Goal: Information Seeking & Learning: Learn about a topic

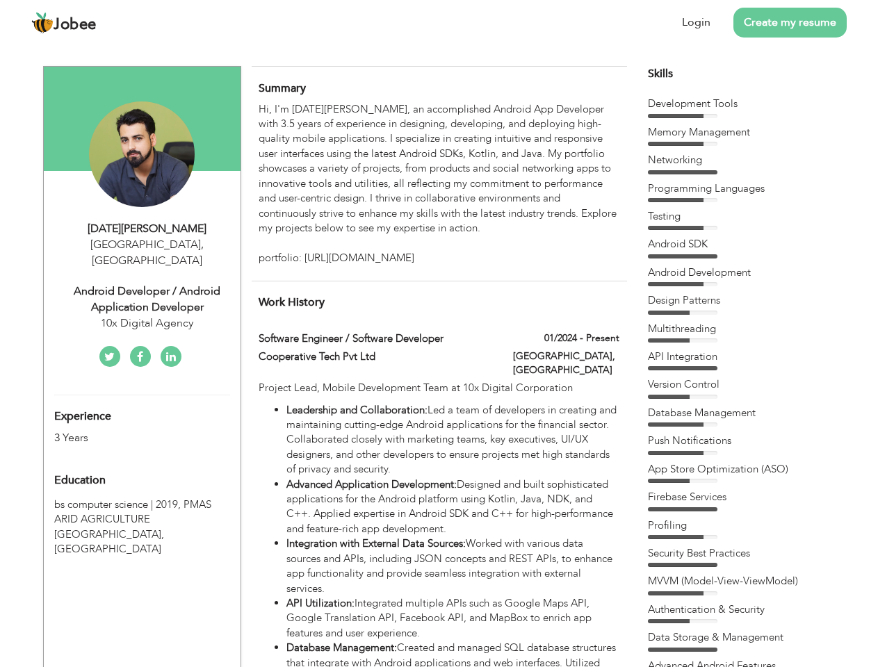
click at [142, 284] on div "Android Developer / Android Application Developer" at bounding box center [147, 300] width 186 height 32
click at [147, 229] on div "[DATE][PERSON_NAME]" at bounding box center [147, 229] width 186 height 16
click at [201, 245] on span "," at bounding box center [202, 244] width 3 height 15
click at [147, 284] on div "Android Developer / Android Application Developer" at bounding box center [147, 300] width 186 height 32
click at [147, 316] on div "10x Digital Agency" at bounding box center [147, 324] width 186 height 16
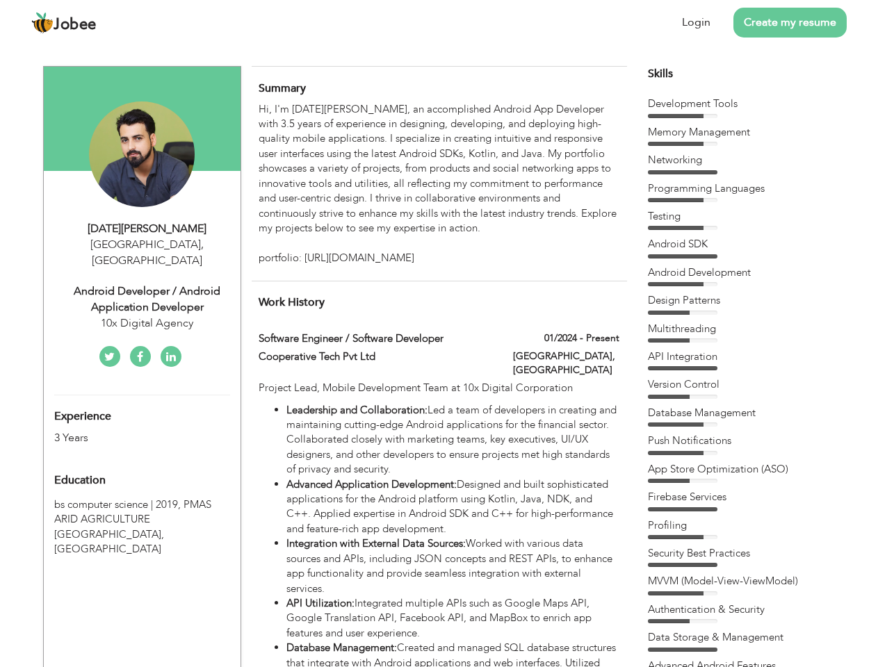
click at [142, 405] on div "Experience 3 Years" at bounding box center [126, 421] width 164 height 50
click at [126, 430] on div "3 Years" at bounding box center [125, 438] width 143 height 16
click at [142, 466] on div "Education" at bounding box center [126, 480] width 164 height 28
click at [142, 504] on span "PMAS ARID AGRICULTURE [GEOGRAPHIC_DATA], [GEOGRAPHIC_DATA]" at bounding box center [132, 527] width 157 height 58
click at [439, 184] on div "Hi, I'm [DATE][PERSON_NAME], an accomplished Android App Developer with 3.5 yea…" at bounding box center [439, 184] width 360 height 164
